Goal: Entertainment & Leisure: Consume media (video, audio)

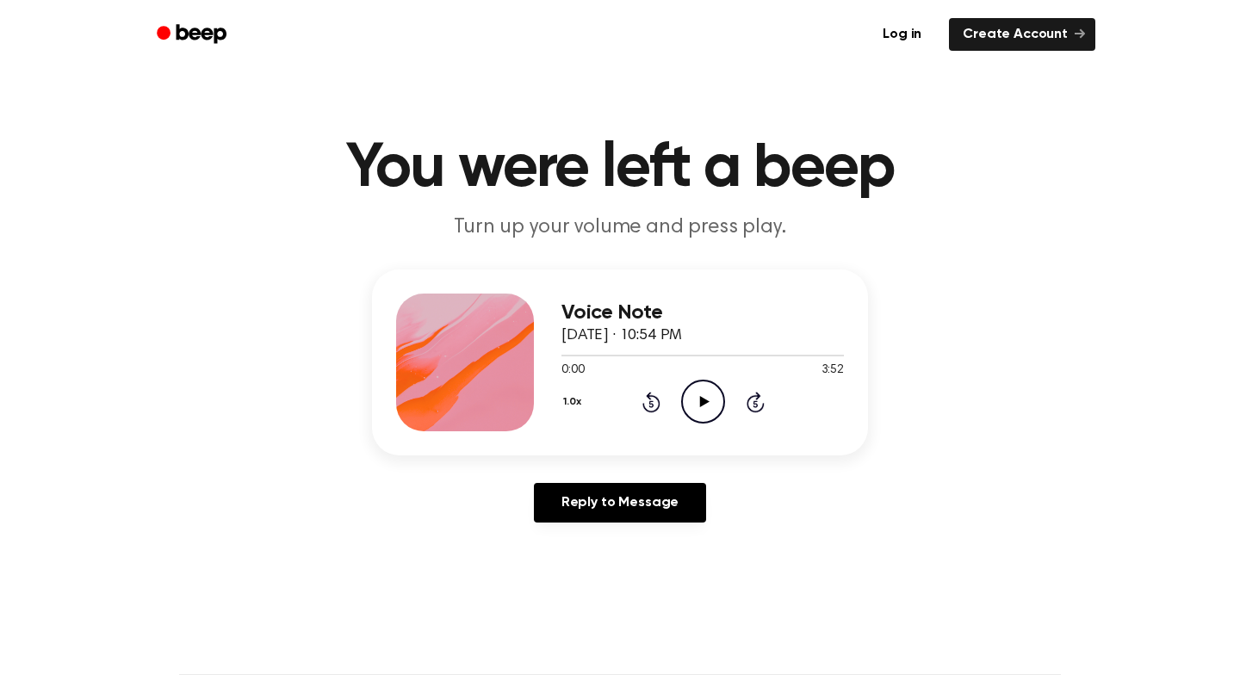
click at [722, 405] on icon "Play Audio" at bounding box center [703, 402] width 44 height 44
click at [692, 404] on icon "Pause Audio" at bounding box center [703, 402] width 44 height 44
click at [699, 415] on icon "Play Audio" at bounding box center [703, 402] width 44 height 44
click at [699, 415] on icon "Pause Audio" at bounding box center [703, 402] width 44 height 44
click at [699, 415] on icon "Play Audio" at bounding box center [703, 402] width 44 height 44
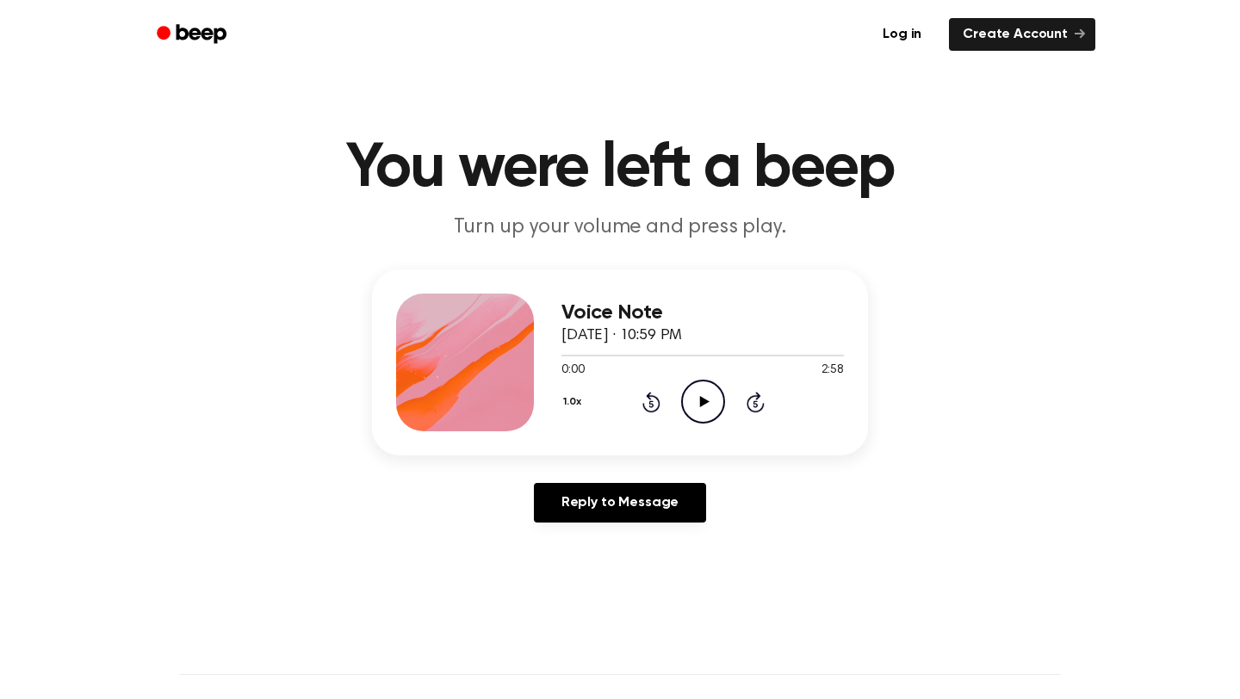
click at [703, 401] on icon at bounding box center [703, 401] width 9 height 11
click at [703, 401] on icon at bounding box center [703, 401] width 8 height 11
click at [703, 401] on icon at bounding box center [703, 401] width 9 height 11
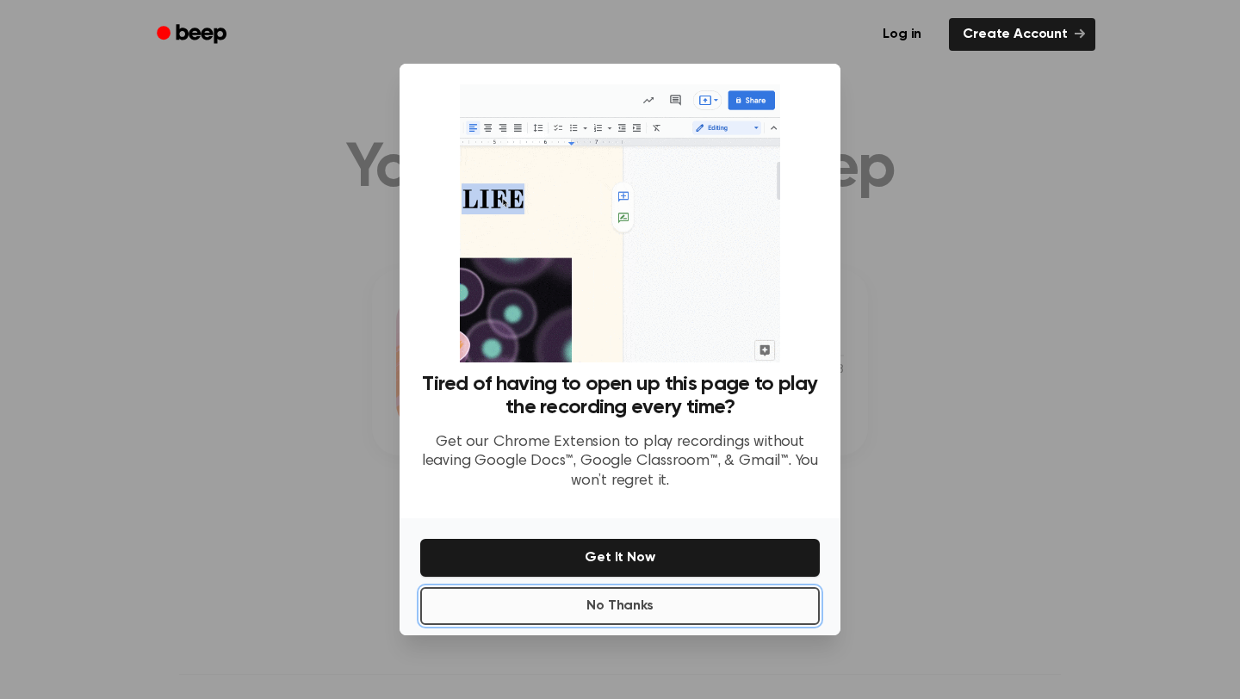
click at [782, 617] on button "No Thanks" at bounding box center [620, 606] width 400 height 38
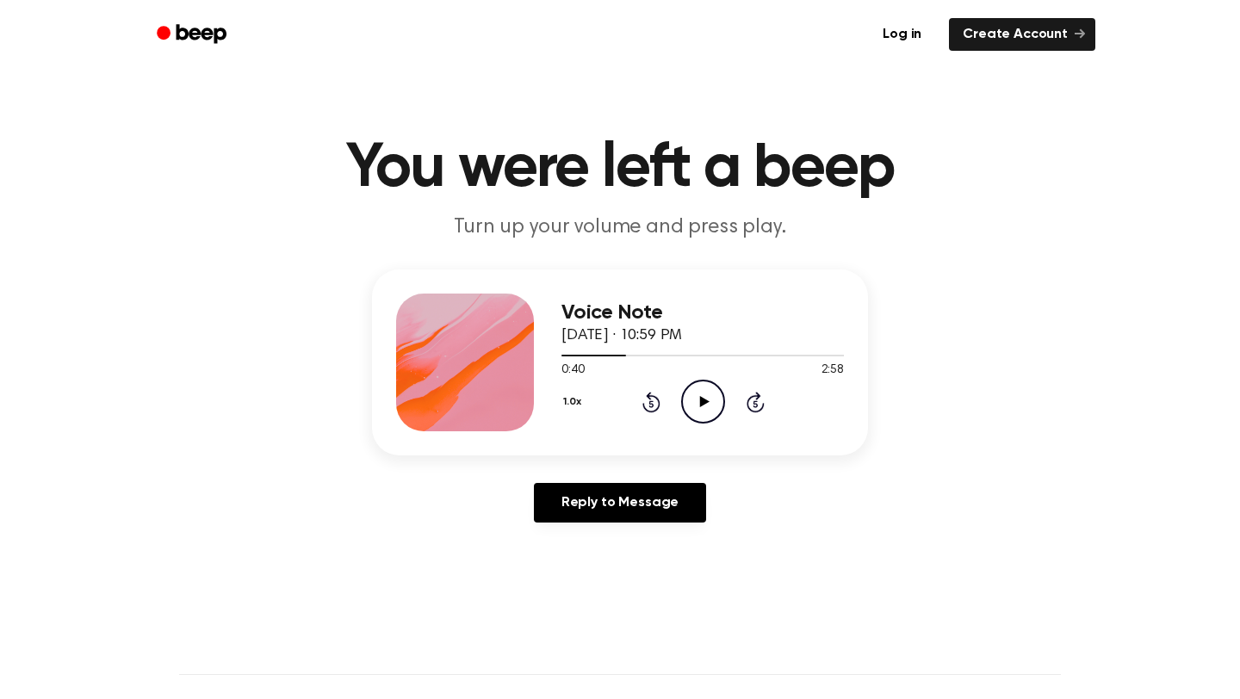
click at [700, 408] on icon "Play Audio" at bounding box center [703, 402] width 44 height 44
click at [700, 408] on icon "Pause Audio" at bounding box center [703, 402] width 44 height 44
click at [700, 413] on icon "Play Audio" at bounding box center [703, 402] width 44 height 44
click at [707, 413] on icon "Play Audio" at bounding box center [703, 402] width 44 height 44
click at [696, 385] on icon "Pause Audio" at bounding box center [703, 402] width 44 height 44
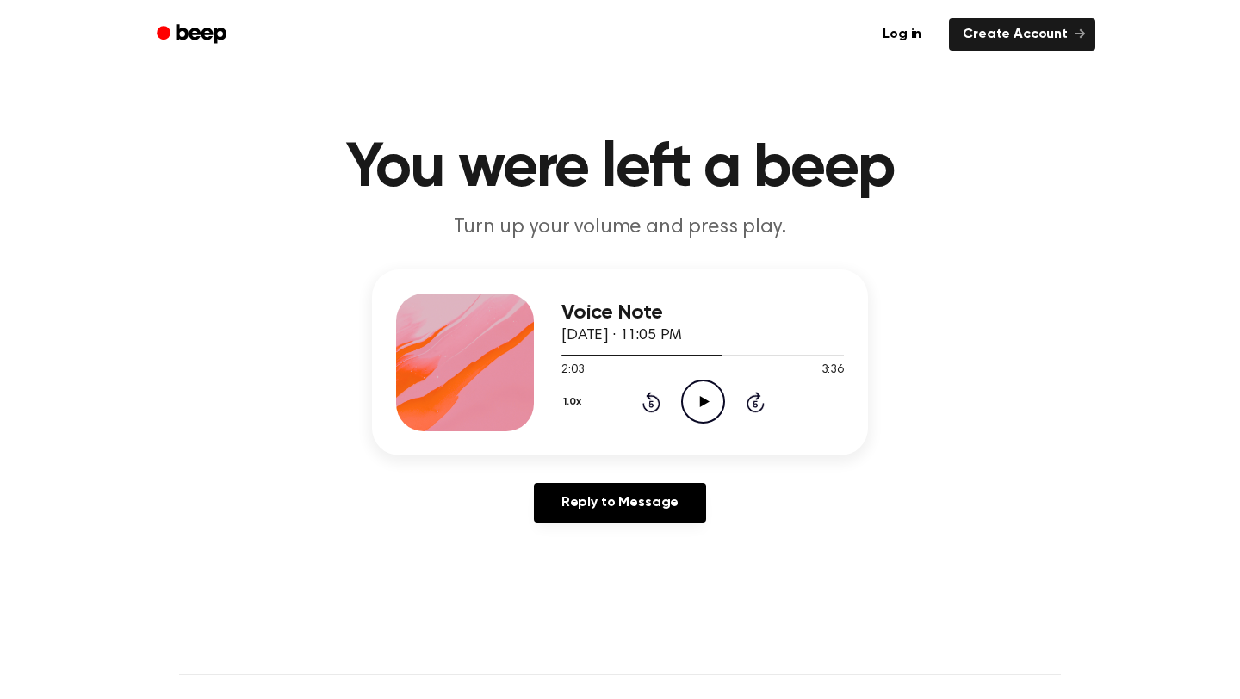
click at [690, 400] on icon "Play Audio" at bounding box center [703, 402] width 44 height 44
click at [690, 400] on icon "Pause Audio" at bounding box center [703, 402] width 44 height 44
click at [695, 399] on icon "Play Audio" at bounding box center [703, 402] width 44 height 44
click at [687, 411] on icon "Play Audio" at bounding box center [703, 402] width 44 height 44
click at [697, 358] on span at bounding box center [698, 356] width 14 height 14
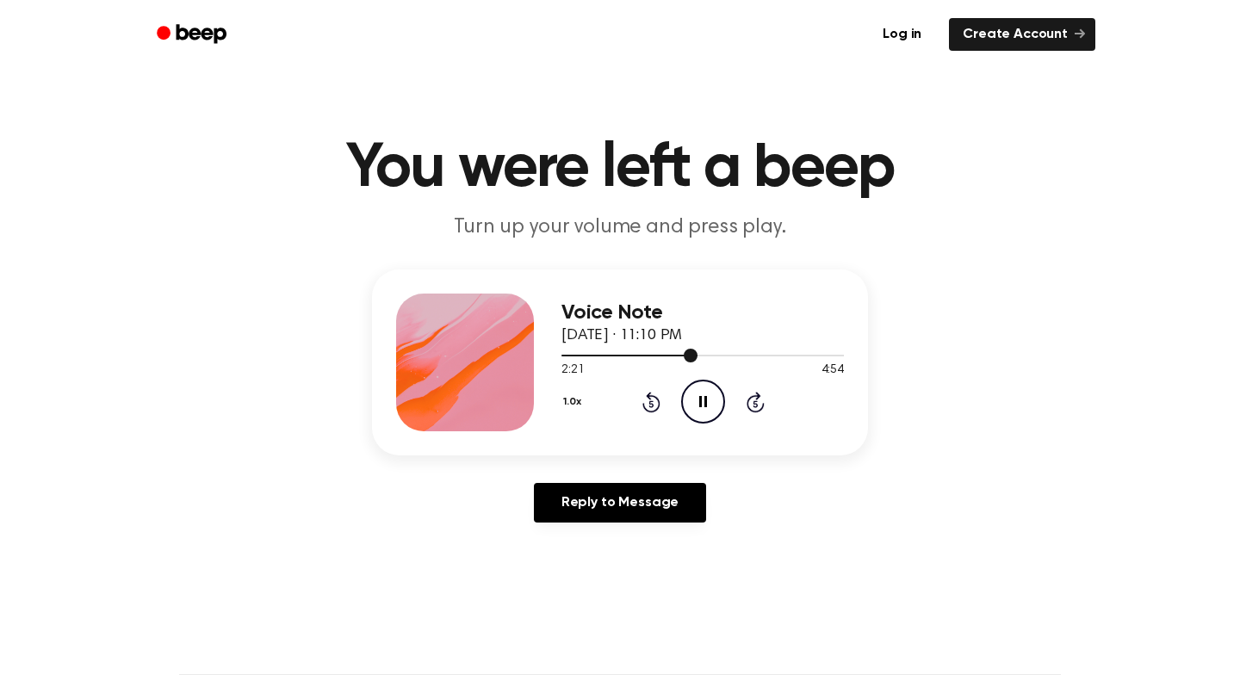
click at [680, 357] on div at bounding box center [702, 355] width 282 height 14
click at [702, 405] on icon at bounding box center [703, 401] width 9 height 11
